Goal: Information Seeking & Learning: Learn about a topic

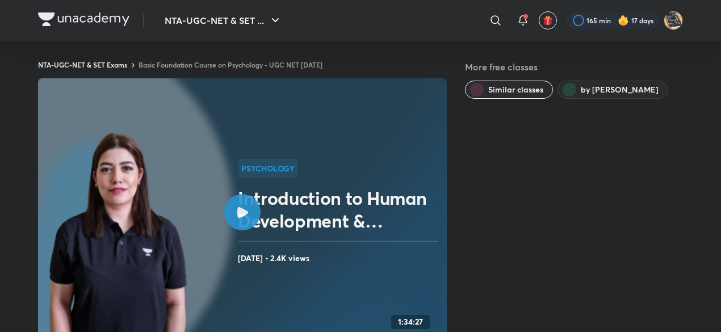
scroll to position [1, 0]
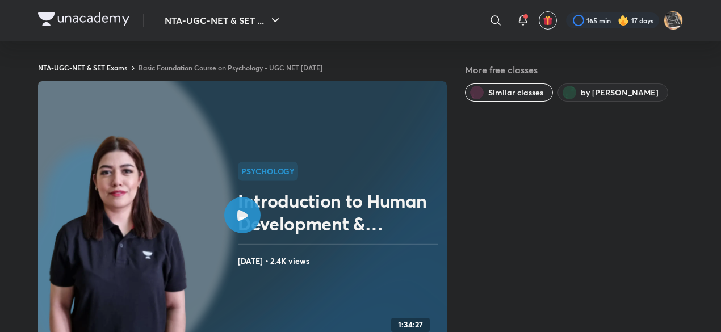
click at [244, 217] on icon at bounding box center [242, 215] width 11 height 11
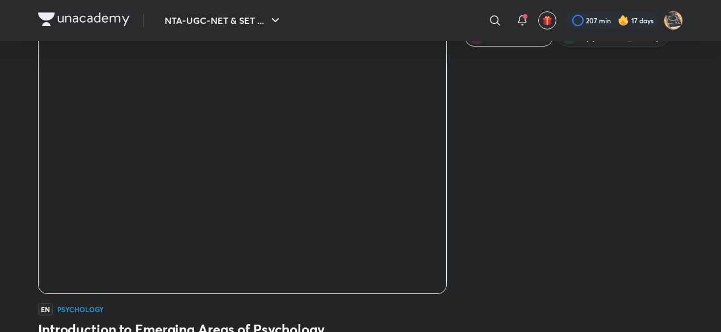
scroll to position [56, 0]
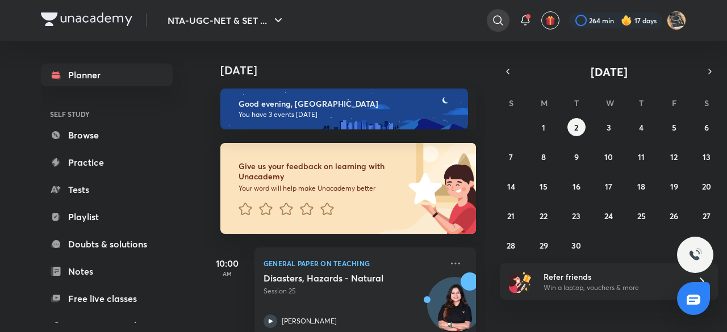
click at [499, 18] on icon at bounding box center [498, 21] width 14 height 14
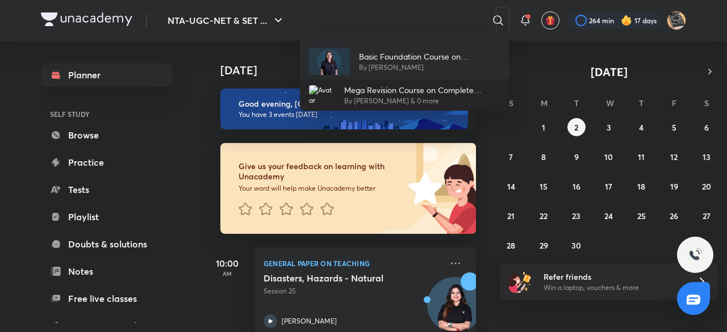
click at [400, 93] on p "Mega Revision Course on Complete Psychology - UGC NET June 2024" at bounding box center [422, 90] width 156 height 12
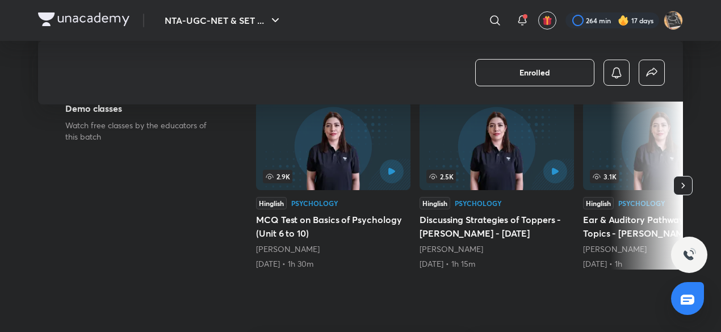
scroll to position [240, 0]
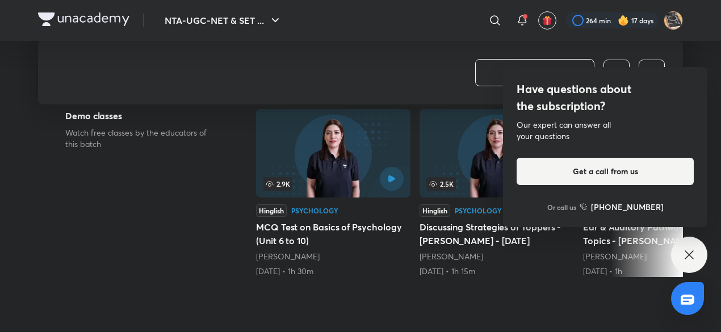
click at [687, 249] on icon at bounding box center [689, 255] width 14 height 14
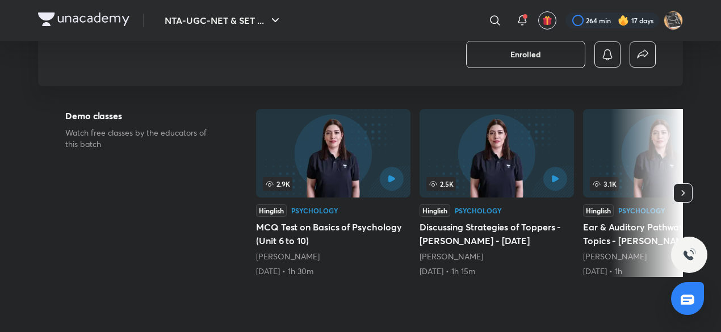
scroll to position [0, 0]
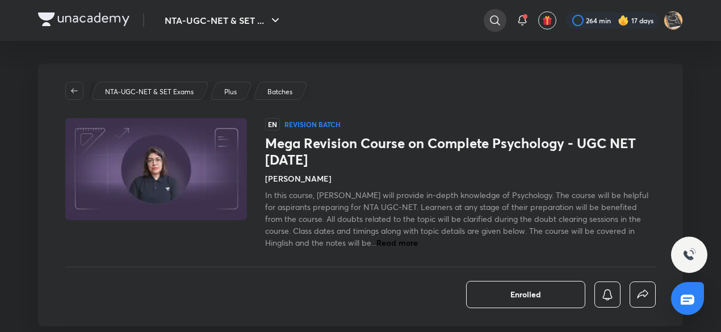
click at [492, 19] on icon at bounding box center [495, 21] width 14 height 14
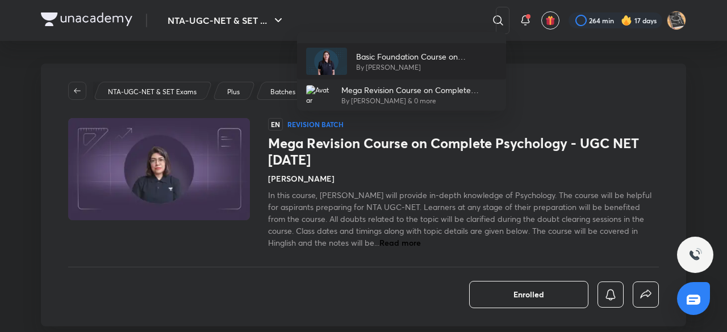
click at [419, 55] on p "Basic Foundation Course on Psychology - UGC NET [DATE]" at bounding box center [426, 57] width 141 height 12
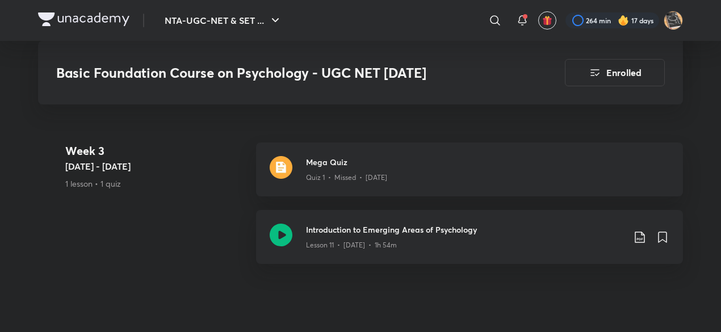
scroll to position [1453, 0]
click at [333, 161] on h3 "Mega Quiz" at bounding box center [487, 162] width 363 height 12
click at [276, 165] on img at bounding box center [281, 167] width 23 height 23
click at [333, 178] on p "Quiz 1 • Missed • Feb 4" at bounding box center [346, 177] width 81 height 10
